Goal: Obtain resource: Obtain resource

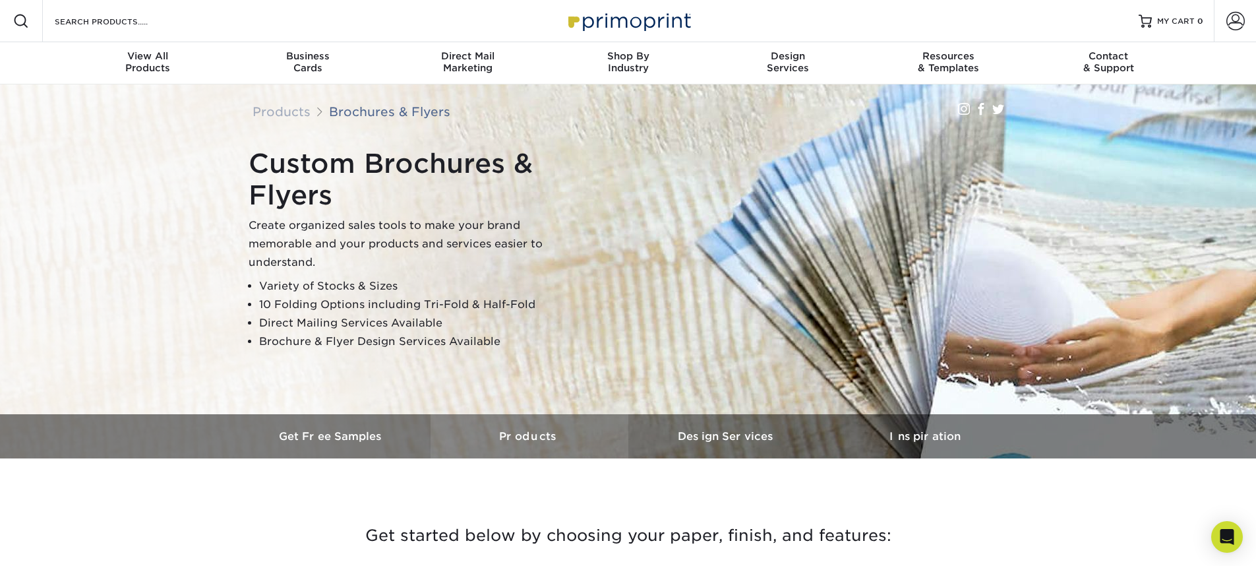
click at [553, 433] on h3 "Products" at bounding box center [529, 436] width 198 height 13
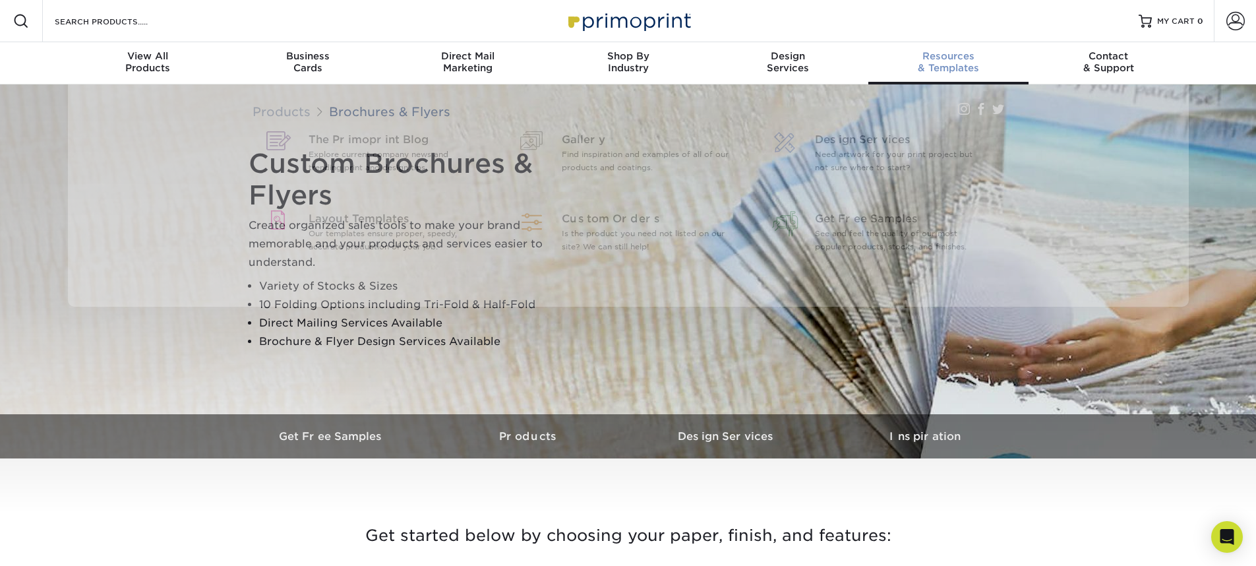
click at [960, 62] on div "Resources & Templates" at bounding box center [948, 62] width 160 height 24
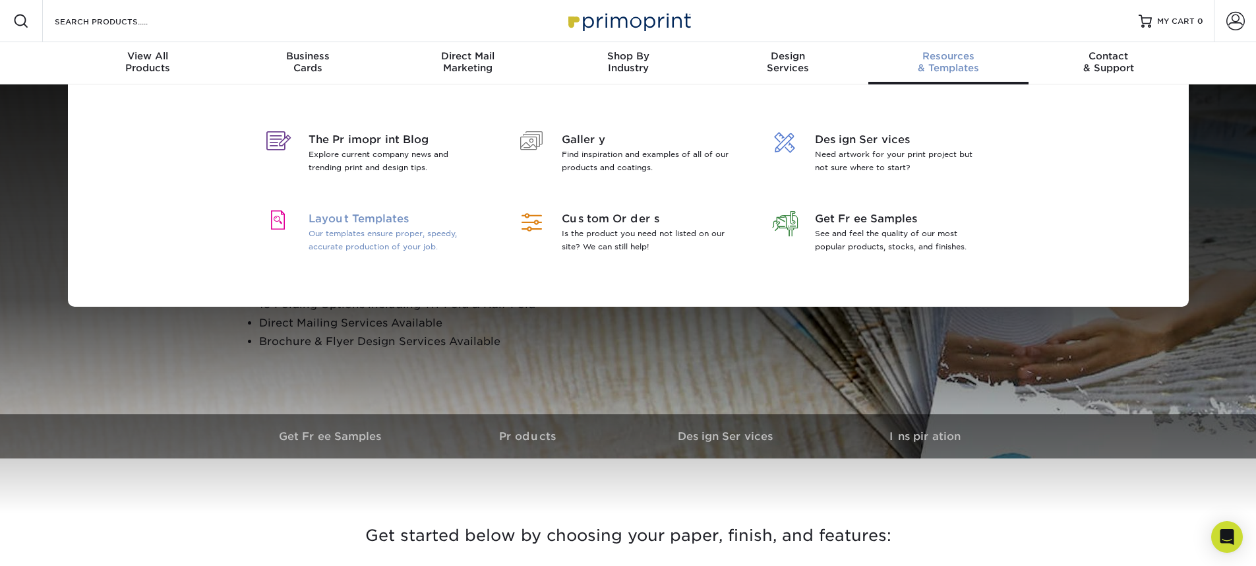
click at [356, 218] on span "Layout Templates" at bounding box center [394, 219] width 171 height 16
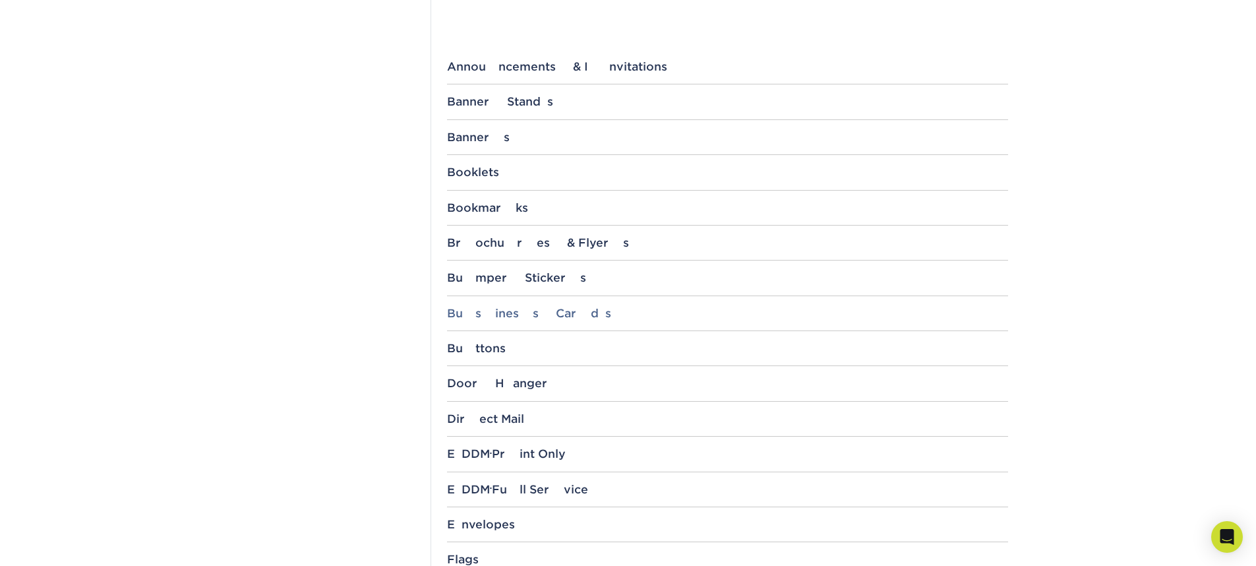
scroll to position [510, 0]
click at [487, 241] on div "Brochures & Flyers" at bounding box center [727, 241] width 561 height 13
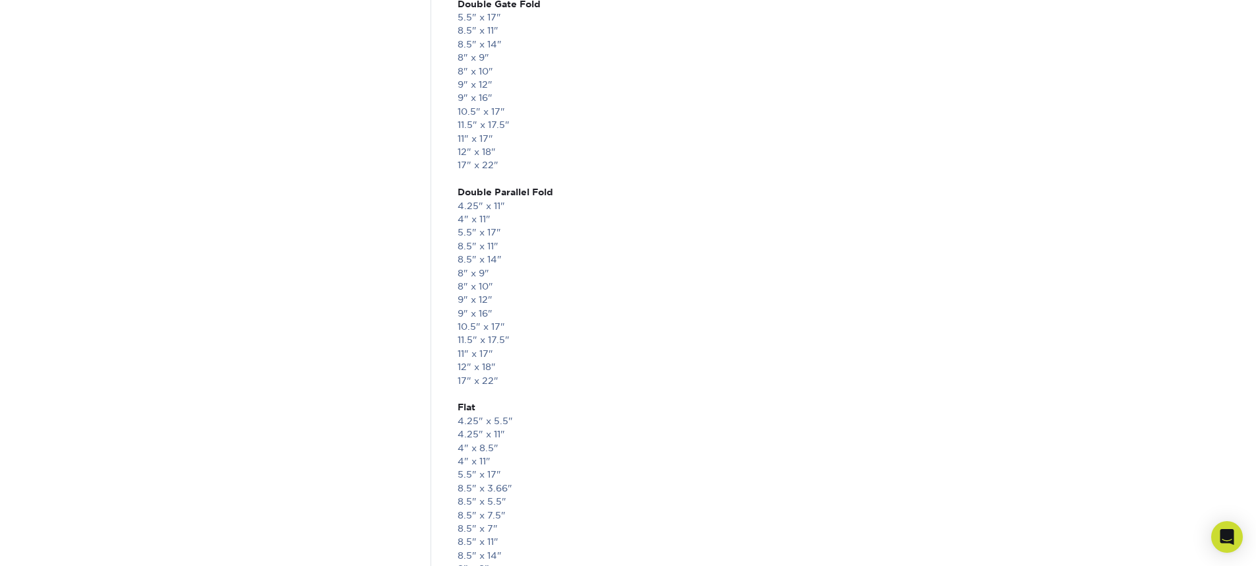
scroll to position [1348, 0]
click at [467, 352] on link "11" x 17"" at bounding box center [475, 352] width 36 height 11
click at [482, 384] on link "11" x 17"" at bounding box center [475, 384] width 36 height 11
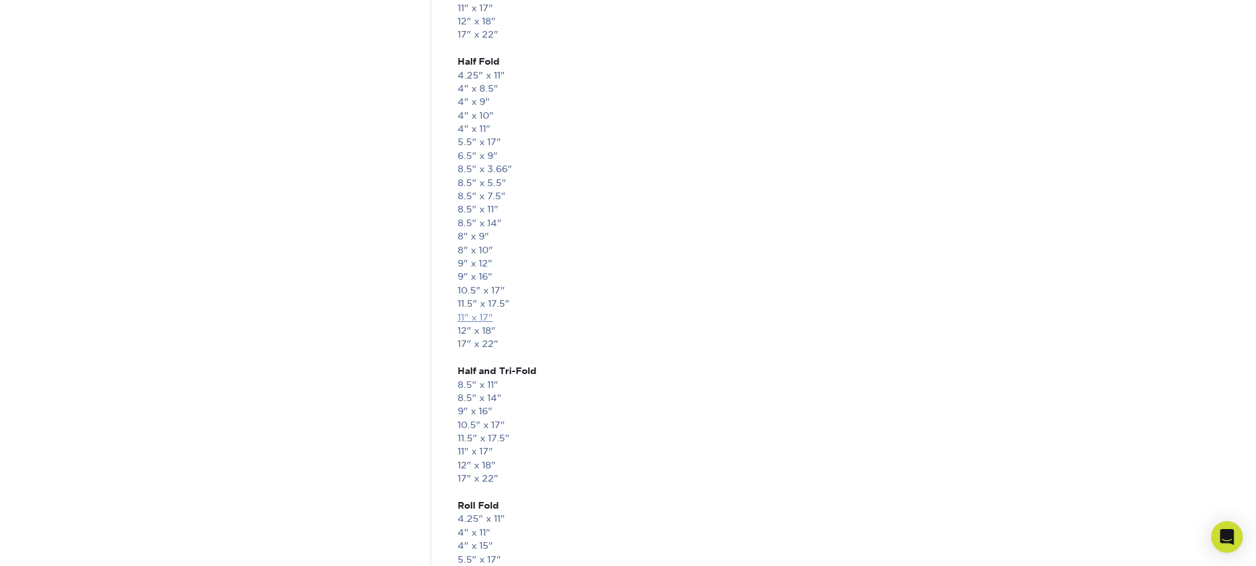
click at [481, 317] on link "11" x 17"" at bounding box center [475, 317] width 36 height 11
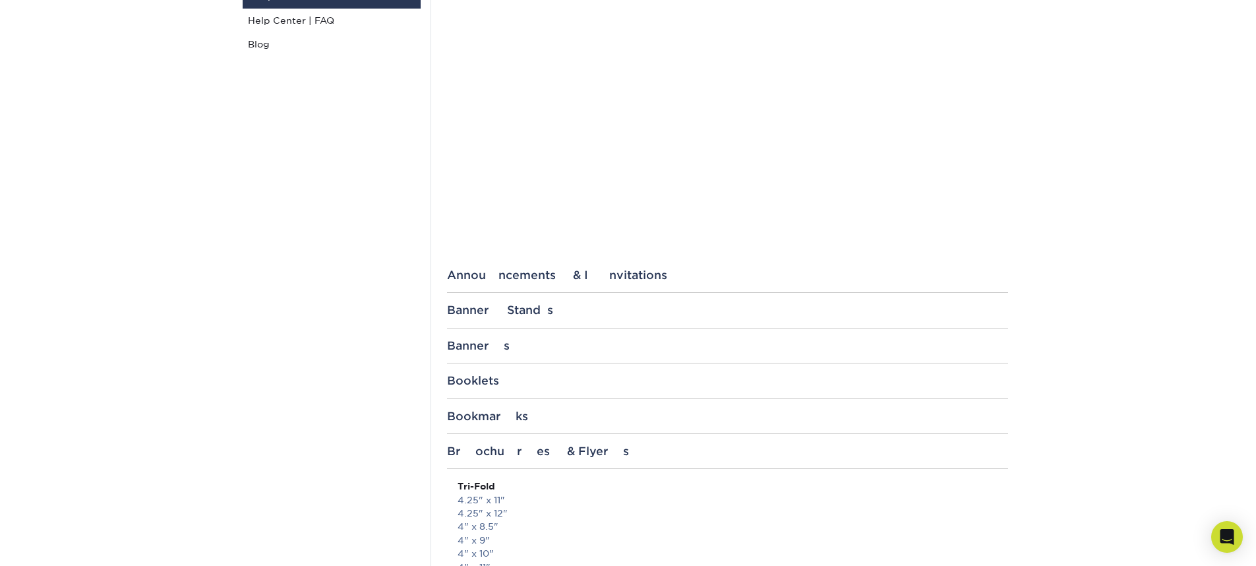
scroll to position [0, 0]
